Goal: Transaction & Acquisition: Purchase product/service

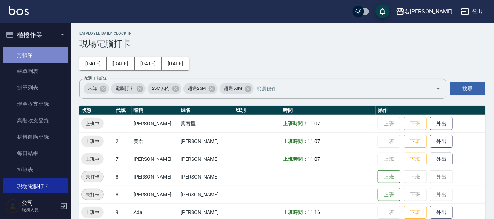
click at [47, 49] on link "打帳單" at bounding box center [35, 55] width 65 height 16
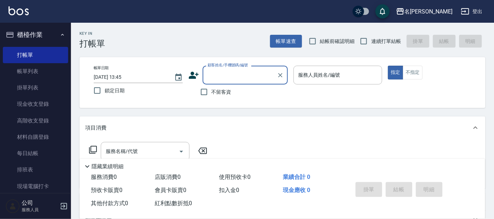
click at [0, 29] on html "名留大龍 登出 櫃檯作業 打帳單 帳單列表 掛單列表 現金收支登錄 高階收支登錄 材料自購登錄 每日結帳 排班表 現場電腦打卡 預約管理 預約管理 單日預約紀…" at bounding box center [247, 173] width 494 height 346
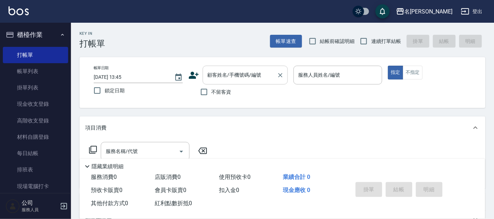
click at [229, 75] on input "顧客姓名/手機號碼/編號" at bounding box center [240, 75] width 68 height 12
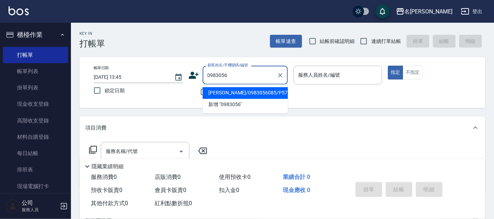
click at [266, 93] on li "[PERSON_NAME]/0983056085/P57" at bounding box center [245, 93] width 85 height 12
type input "[PERSON_NAME]/0983056085/P57"
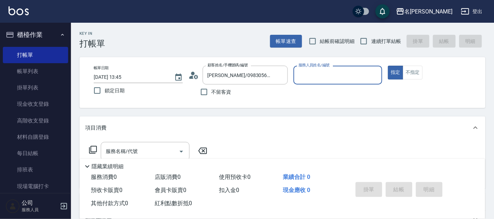
click at [327, 68] on div "服務人員姓名/編號" at bounding box center [338, 75] width 89 height 19
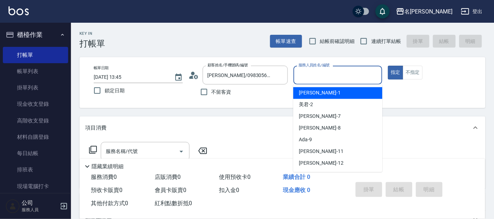
click at [328, 91] on div "[PERSON_NAME] -1" at bounding box center [337, 93] width 89 height 12
type input "[PERSON_NAME]-1"
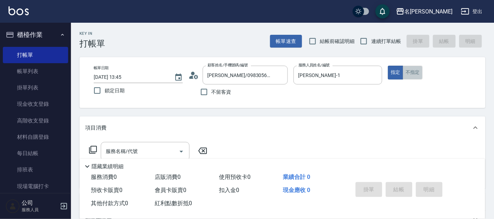
click at [410, 73] on button "不指定" at bounding box center [413, 73] width 20 height 14
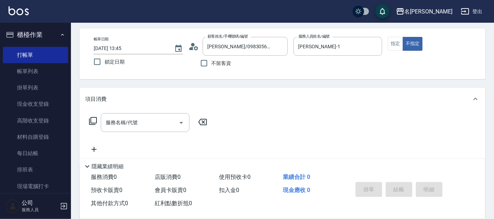
scroll to position [44, 0]
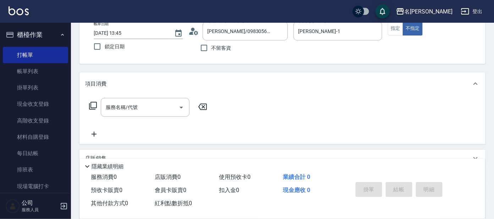
click at [93, 102] on icon at bounding box center [93, 106] width 8 height 8
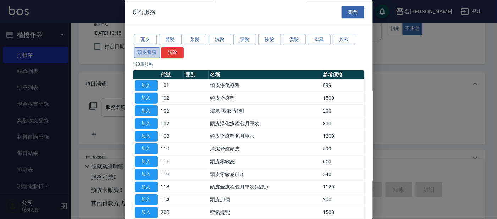
click at [148, 52] on button "頭皮養護" at bounding box center [147, 52] width 26 height 11
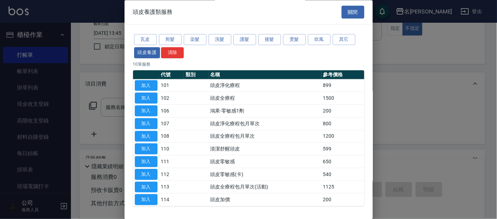
drag, startPoint x: 140, startPoint y: 97, endPoint x: 175, endPoint y: 104, distance: 35.4
click at [141, 97] on button "加入" at bounding box center [146, 98] width 23 height 11
type input "頭皮全療程(102)"
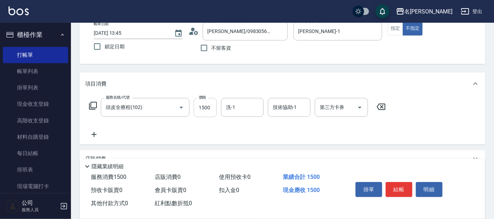
click at [212, 104] on input "1500" at bounding box center [205, 107] width 23 height 19
type input "1299"
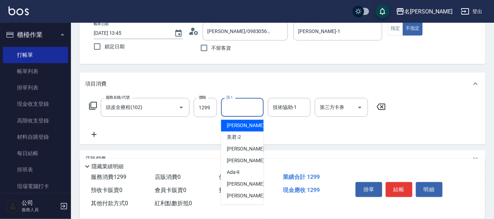
click at [225, 108] on input "洗-1" at bounding box center [242, 107] width 36 height 12
click at [238, 124] on span "云潔 -12" at bounding box center [249, 125] width 45 height 7
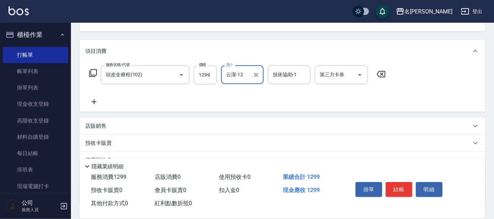
scroll to position [38, 0]
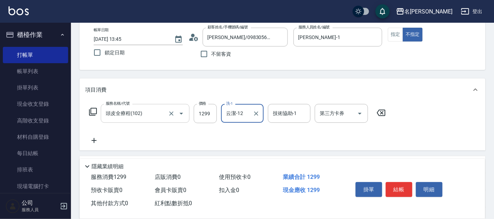
click at [186, 113] on button "Open" at bounding box center [181, 113] width 11 height 11
type input "云潔-12"
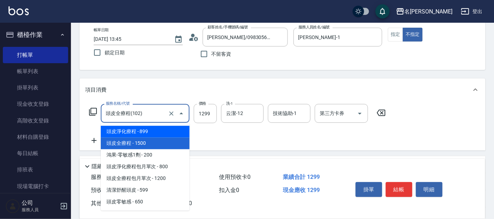
click at [226, 148] on div "服務名稱/代號 頭皮全療程(102) 服務名稱/代號 價格 1299 價格 洗-1 云潔-12 洗-1 技術協助-1 技術協助-1 第三方卡券 第三方卡券" at bounding box center [283, 125] width 406 height 49
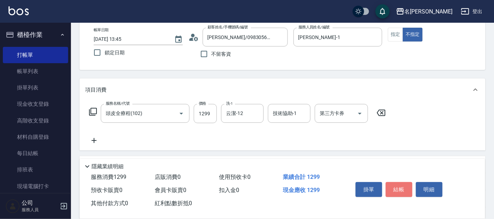
click at [400, 189] on button "結帳" at bounding box center [399, 189] width 27 height 15
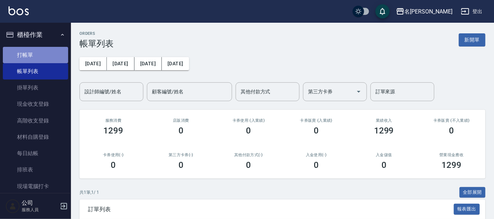
click at [49, 57] on link "打帳單" at bounding box center [35, 55] width 65 height 16
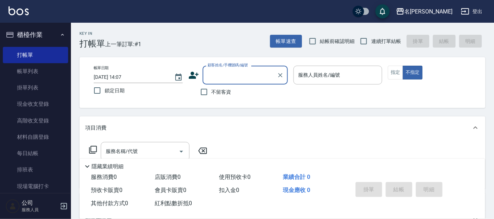
click at [220, 68] on div "顧客姓名/手機號碼/編號" at bounding box center [245, 75] width 85 height 19
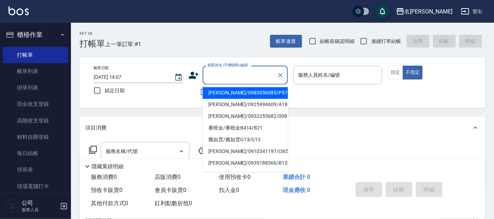
type input "ㄇ"
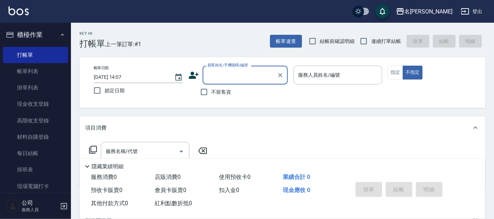
type input "a"
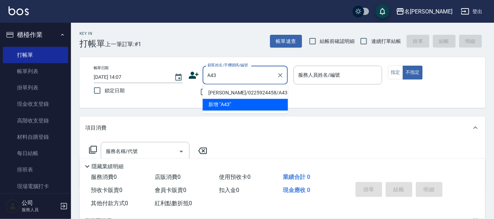
click at [252, 93] on li "[PERSON_NAME]/0225924458/A43" at bounding box center [245, 93] width 85 height 12
type input "[PERSON_NAME]/0225924458/A43"
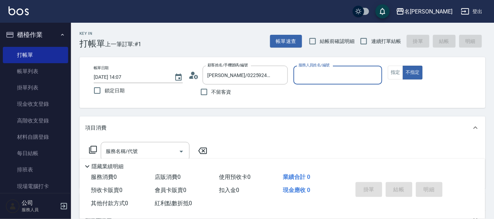
type input "[PERSON_NAME]-1"
click at [391, 70] on button "指定" at bounding box center [395, 73] width 15 height 14
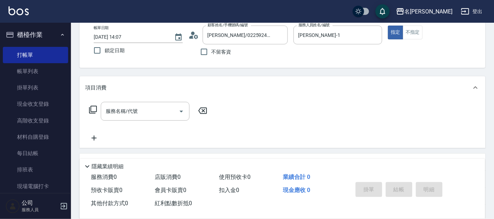
scroll to position [88, 0]
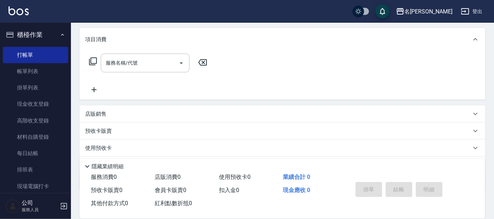
click at [92, 65] on div "服務名稱/代號 服務名稱/代號" at bounding box center [148, 63] width 126 height 19
click at [95, 57] on icon at bounding box center [93, 61] width 9 height 9
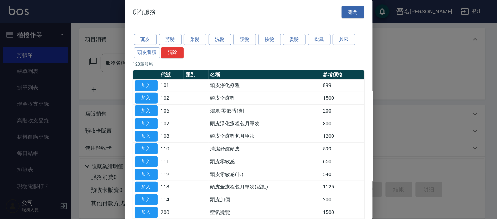
click at [214, 35] on button "洗髮" at bounding box center [220, 39] width 23 height 11
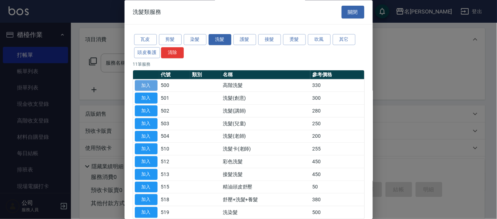
click at [150, 82] on button "加入" at bounding box center [146, 85] width 23 height 11
type input "高階洗髮(500)"
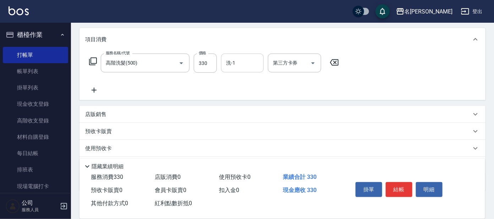
click at [248, 57] on input "洗-1" at bounding box center [242, 63] width 36 height 12
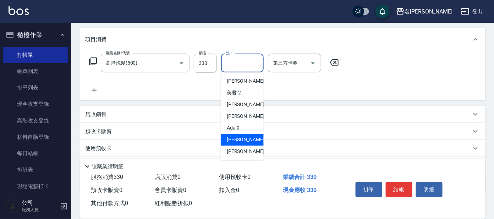
click at [251, 139] on div "[PERSON_NAME] -11" at bounding box center [242, 140] width 43 height 12
type input "[PERSON_NAME]-11"
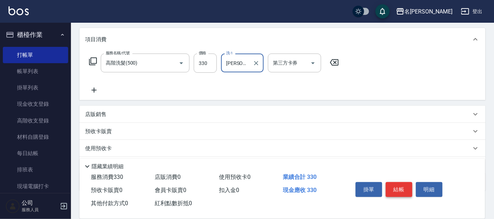
click at [397, 185] on button "結帳" at bounding box center [399, 189] width 27 height 15
